Goal: Check status: Check status

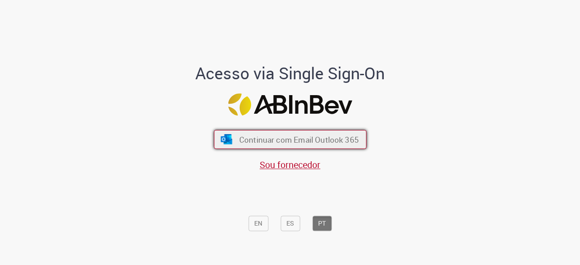
click at [263, 135] on span "Continuar com Email Outlook 365" at bounding box center [299, 140] width 120 height 10
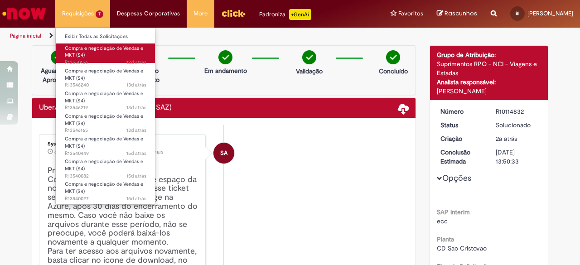
click at [106, 51] on link "Compra e negociação de Vendas e MKT (S4) 12d atrás 12 dias atrás R13550156" at bounding box center [106, 52] width 100 height 19
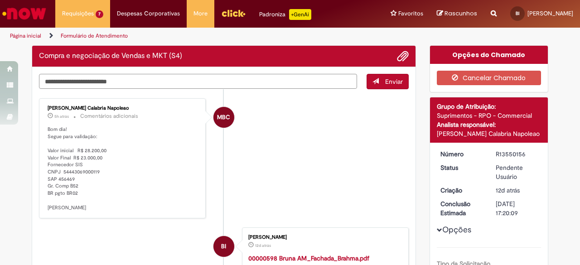
click at [192, 86] on textarea "Digite sua mensagem aqui..." at bounding box center [198, 81] width 318 height 15
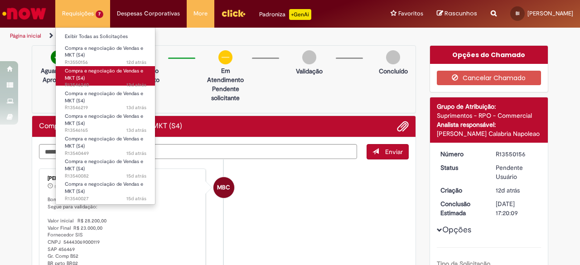
click at [96, 71] on span "Compra e negociação de Vendas e MKT (S4)" at bounding box center [104, 74] width 78 height 14
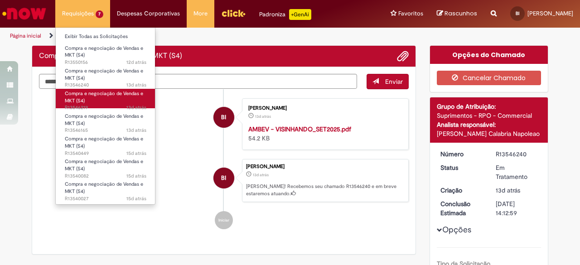
click at [96, 95] on span "Compra e negociação de Vendas e MKT (S4)" at bounding box center [104, 97] width 78 height 14
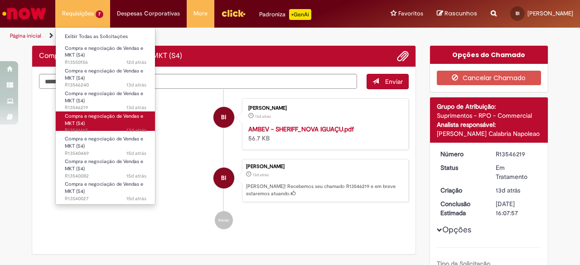
click at [96, 115] on span "Compra e negociação de Vendas e MKT (S4)" at bounding box center [104, 120] width 78 height 14
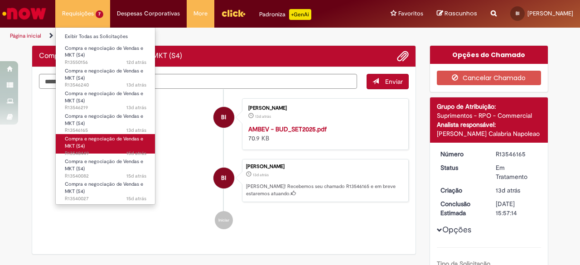
click at [96, 134] on link "Compra e negociação de Vendas e MKT (S4) 15d atrás 15 dias atrás R13540449" at bounding box center [106, 143] width 100 height 19
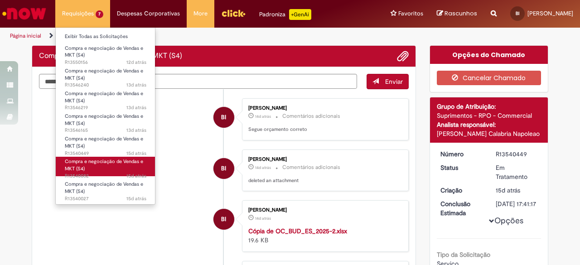
click at [91, 161] on span "Compra e negociação de Vendas e MKT (S4)" at bounding box center [104, 165] width 78 height 14
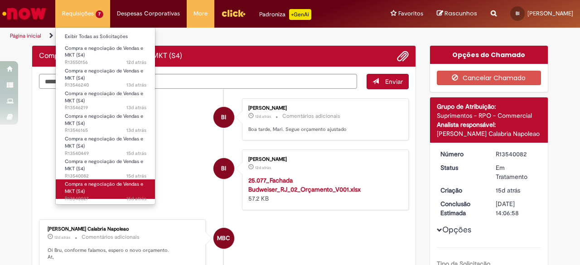
click at [86, 183] on span "Compra e negociação de Vendas e MKT (S4)" at bounding box center [104, 188] width 78 height 14
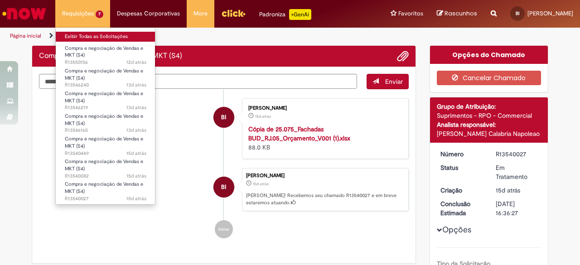
click at [86, 35] on link "Exibir Todas as Solicitações" at bounding box center [106, 37] width 100 height 10
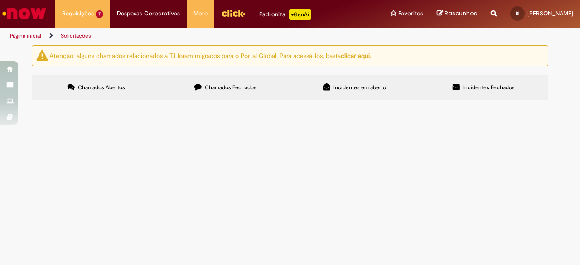
click at [219, 87] on span "Chamados Fechados" at bounding box center [231, 87] width 52 height 7
click at [0, 0] on span "Boa tarde, Segue orçamento para ações corona rj/es verão 2025" at bounding box center [0, 0] width 0 height 0
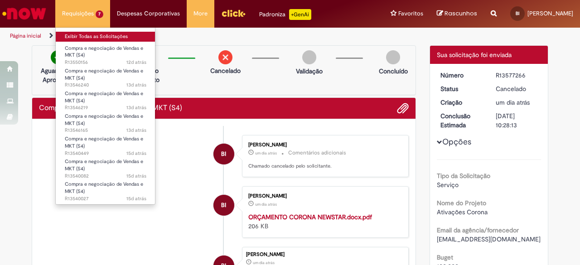
click at [74, 35] on link "Exibir Todas as Solicitações" at bounding box center [106, 37] width 100 height 10
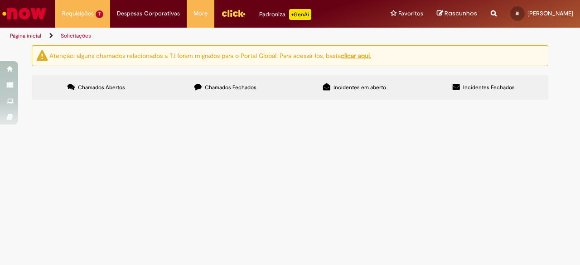
click at [208, 80] on label "Chamados Fechados" at bounding box center [225, 87] width 129 height 24
click at [0, 0] on span "Boa tarde, segue projeto 3D para realização do TM Café do Forte" at bounding box center [0, 0] width 0 height 0
